Goal: Information Seeking & Learning: Learn about a topic

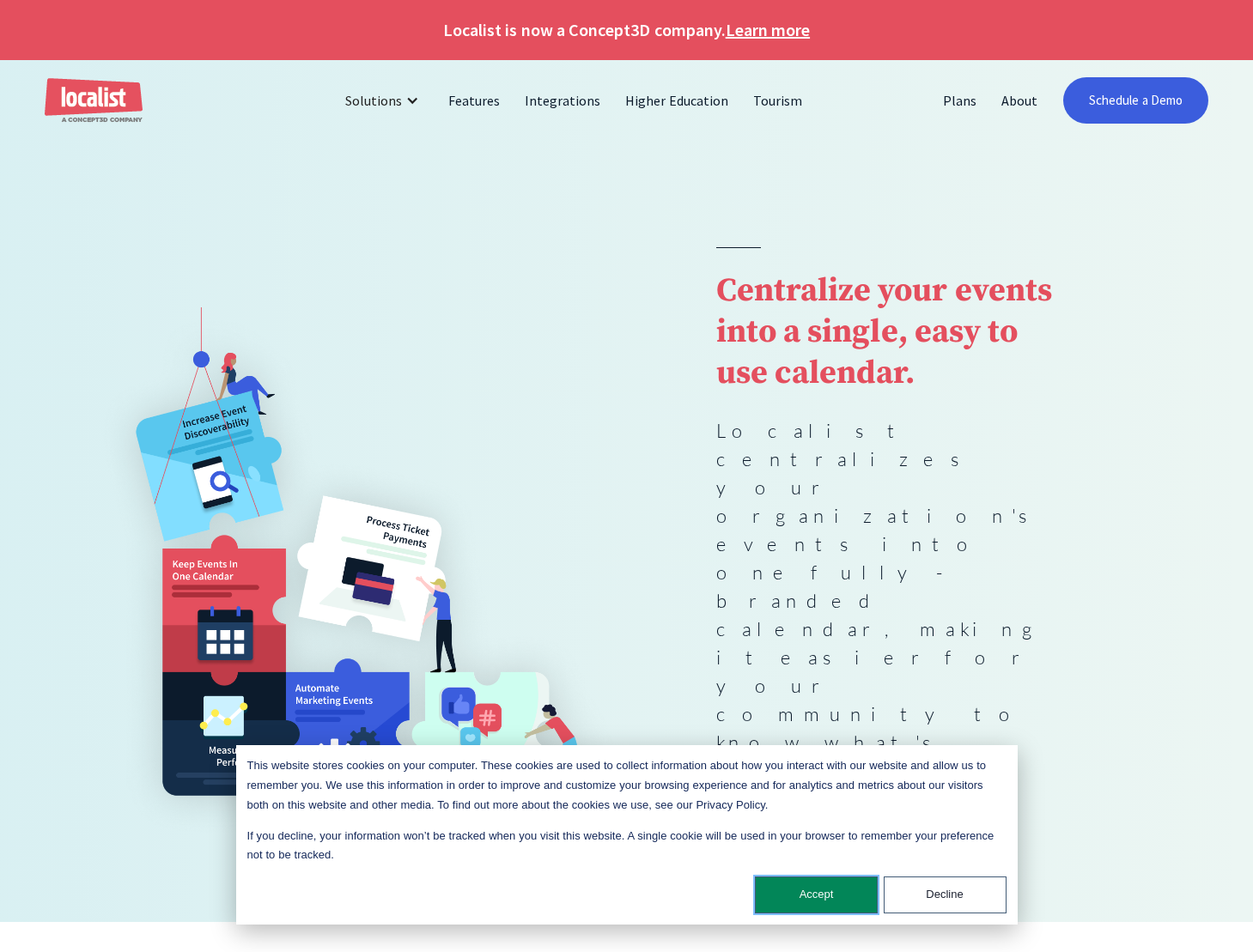
click at [814, 898] on button "Accept" at bounding box center [816, 895] width 123 height 37
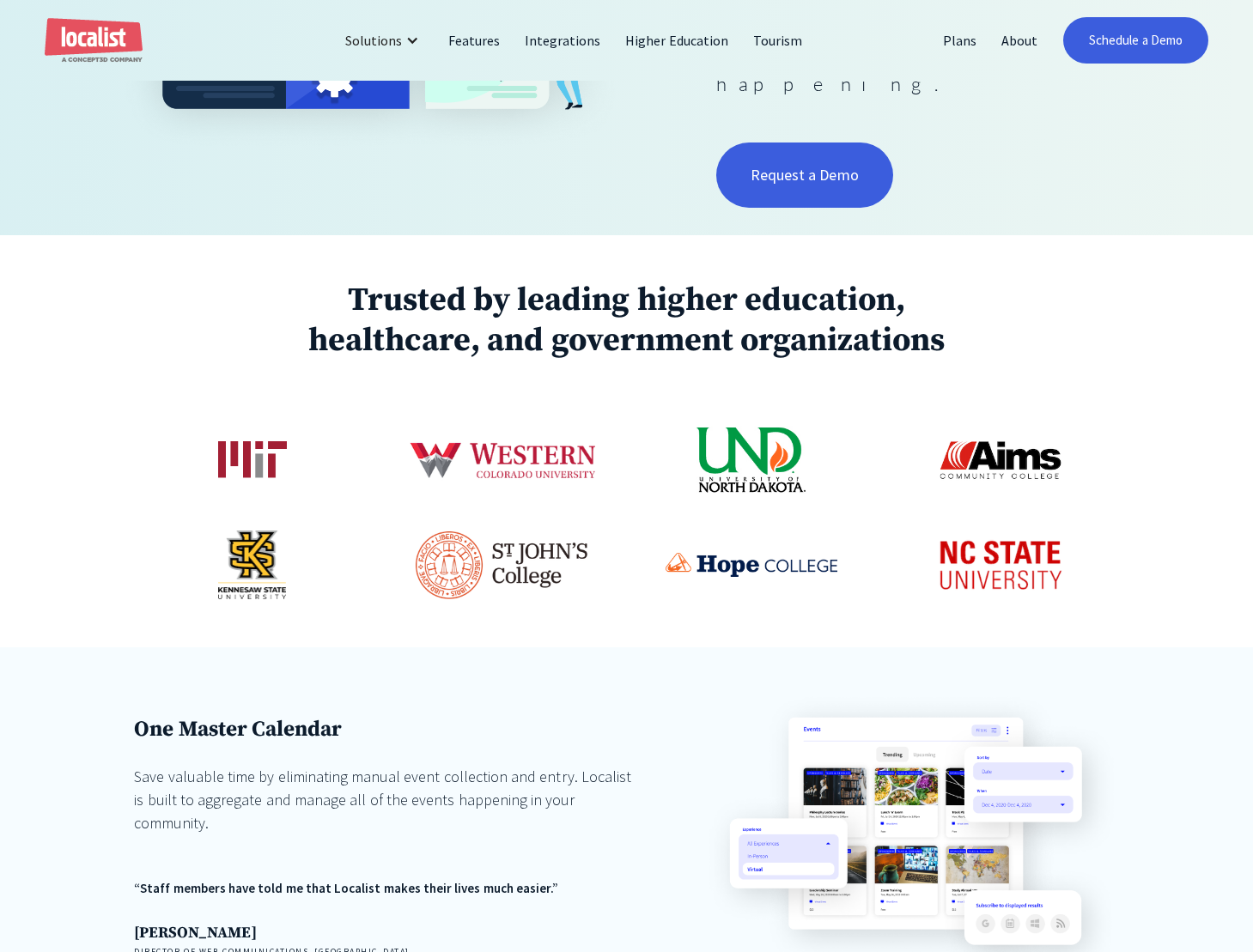
scroll to position [172, 0]
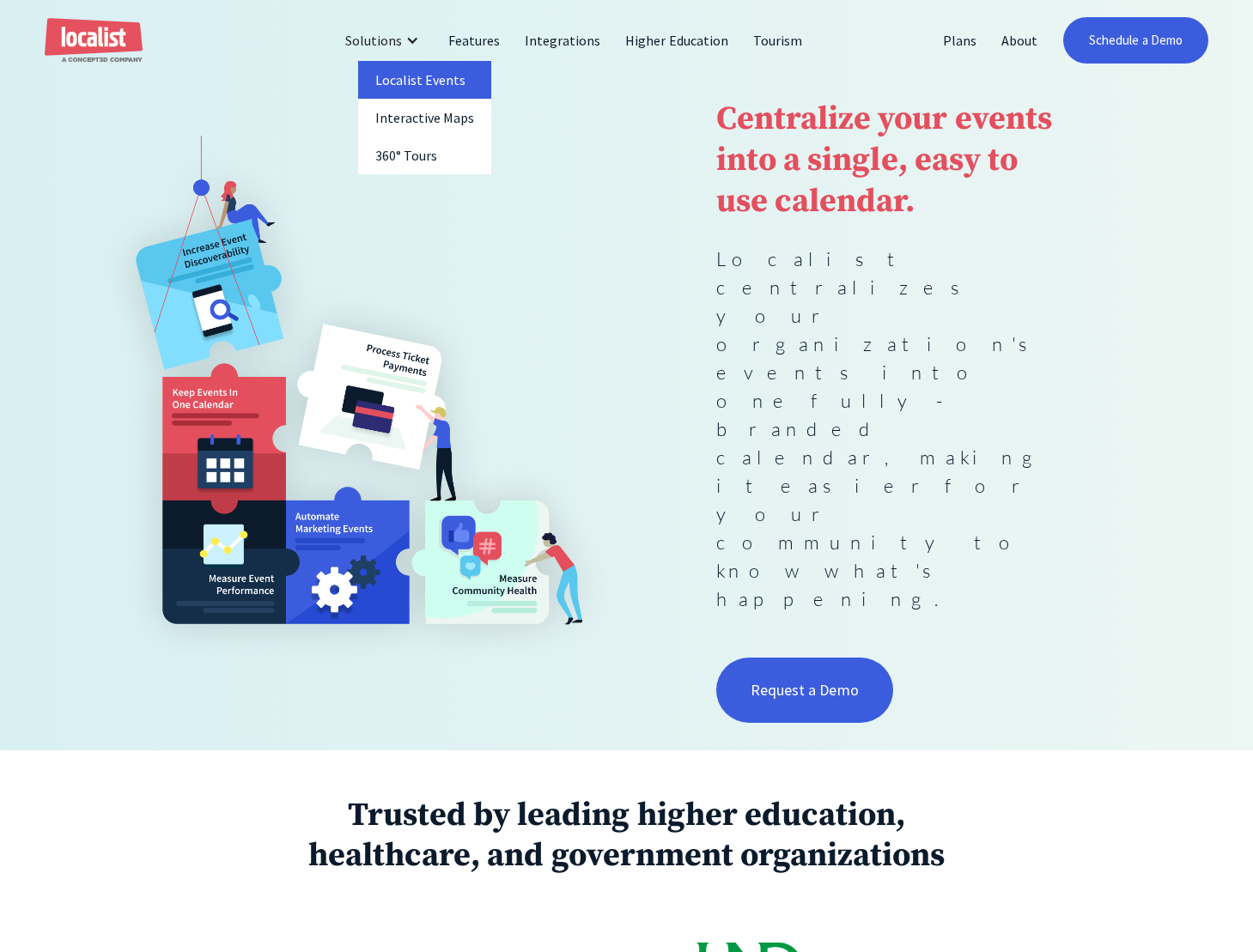
click at [415, 76] on link "Localist Events" at bounding box center [424, 80] width 134 height 38
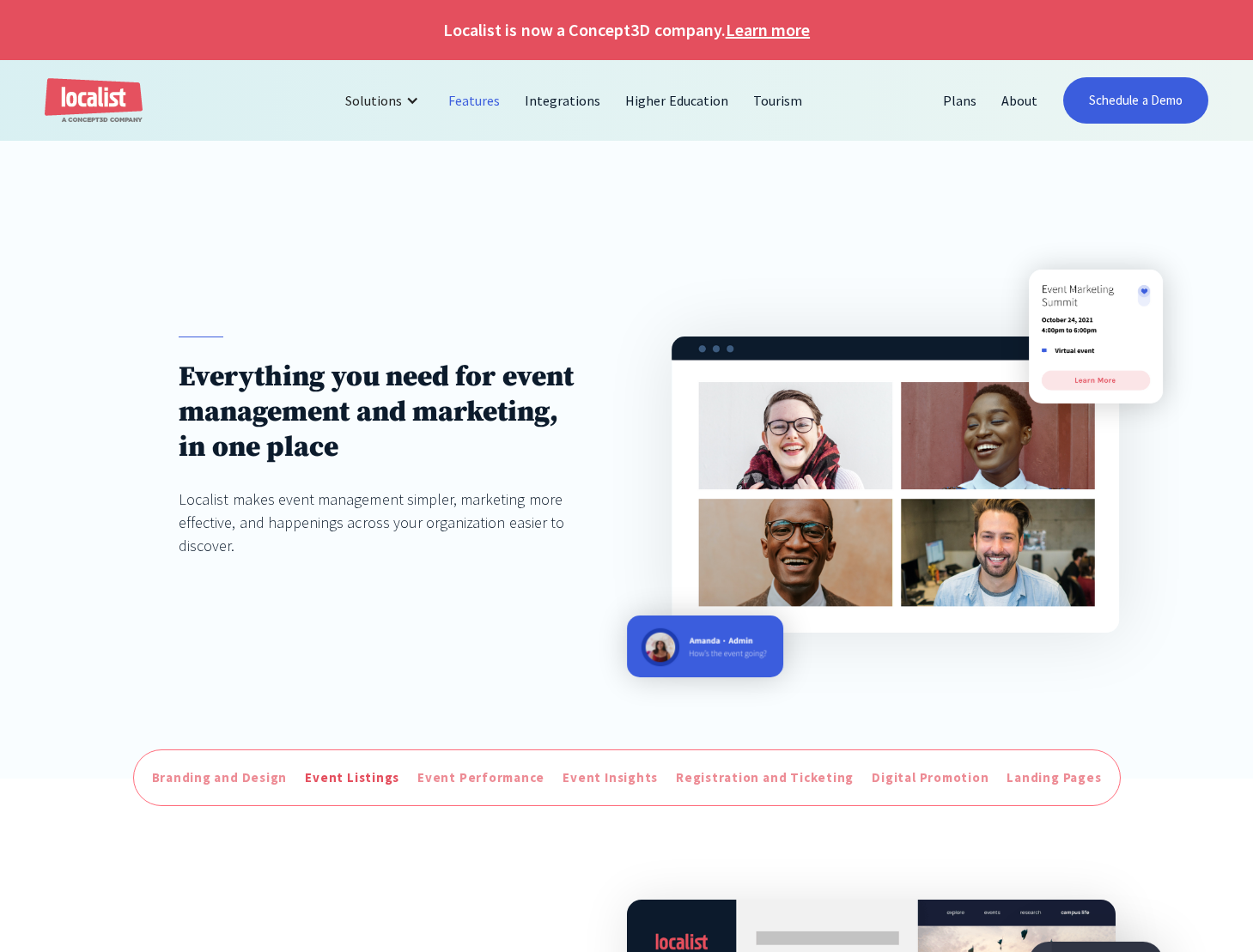
click at [352, 785] on div "Event Listings" at bounding box center [353, 778] width 94 height 20
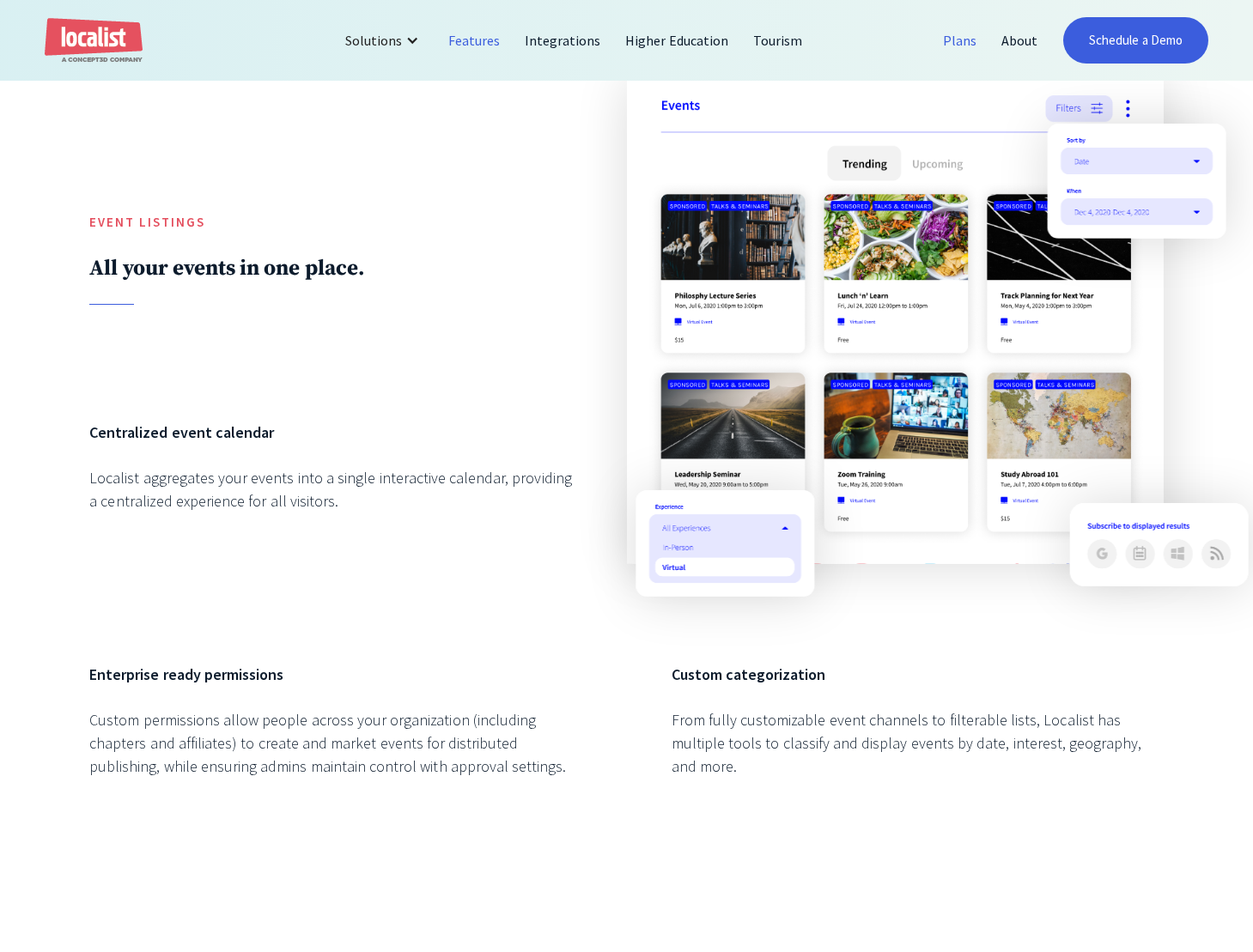
click at [966, 36] on link "Plans" at bounding box center [960, 40] width 58 height 41
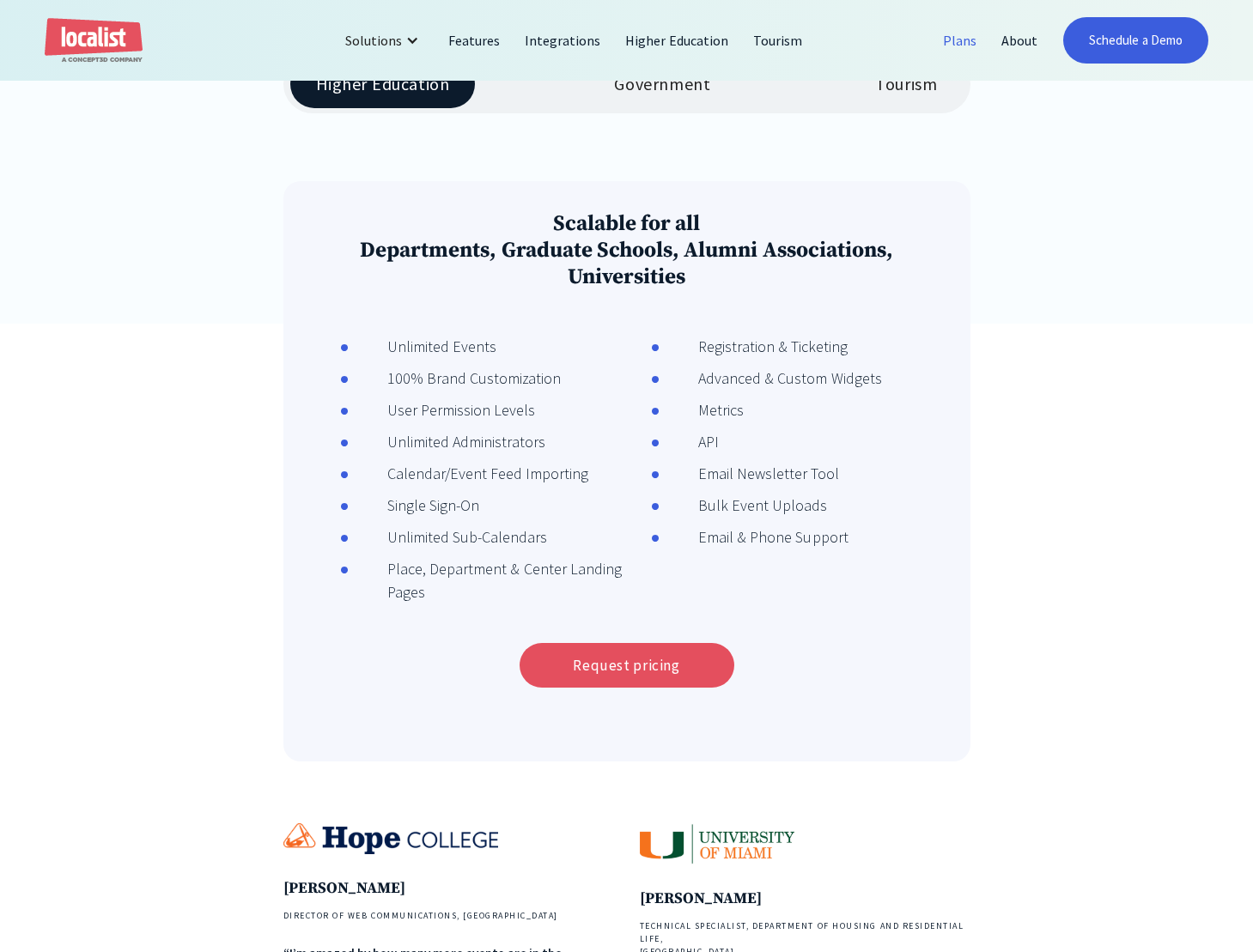
scroll to position [515, 0]
